Goal: Task Accomplishment & Management: Complete application form

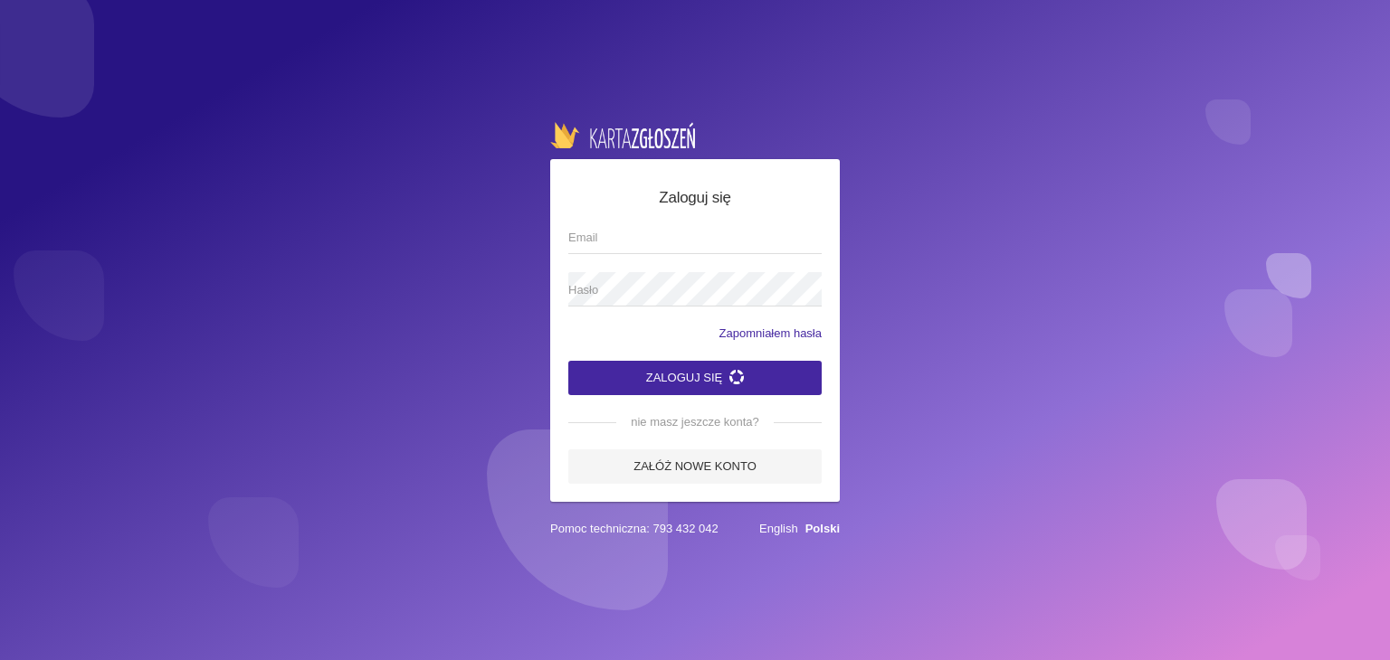
click at [601, 131] on img at bounding box center [622, 134] width 145 height 25
click at [601, 137] on img at bounding box center [622, 134] width 145 height 25
